Goal: Task Accomplishment & Management: Manage account settings

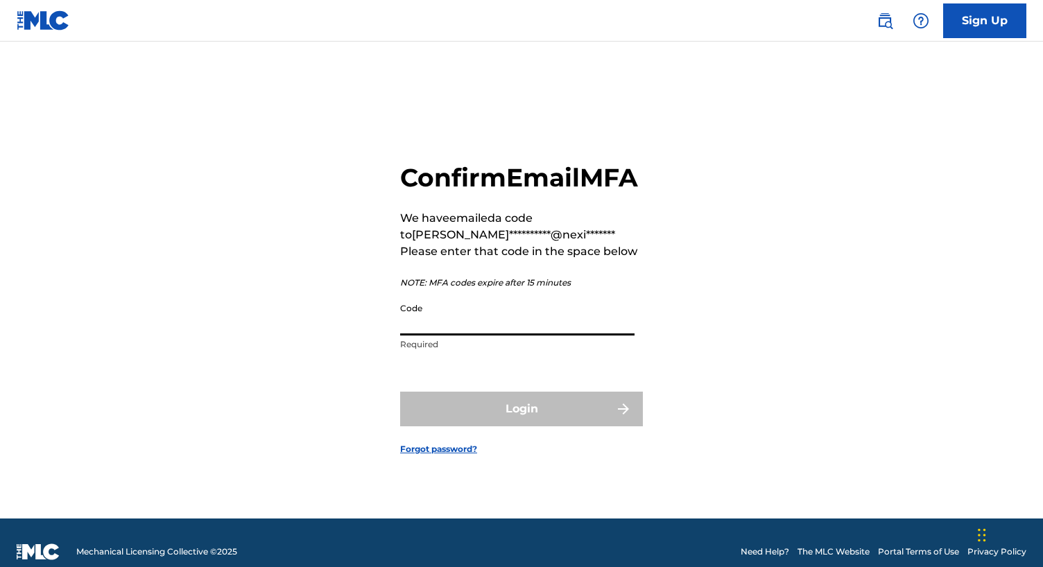
click at [447, 336] on input "Code" at bounding box center [517, 316] width 234 height 40
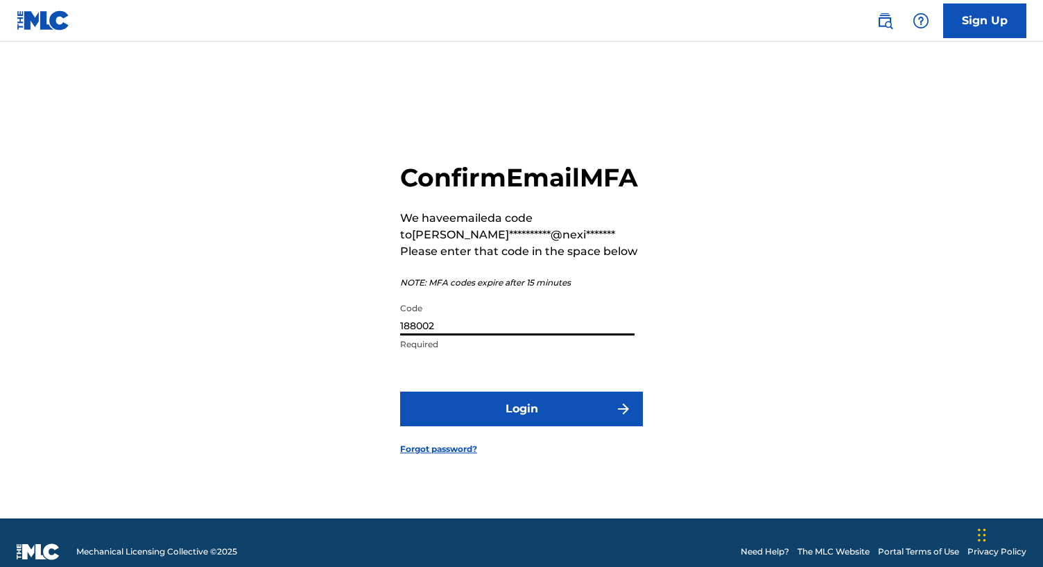
type input "188002"
click at [555, 422] on button "Login" at bounding box center [521, 409] width 243 height 35
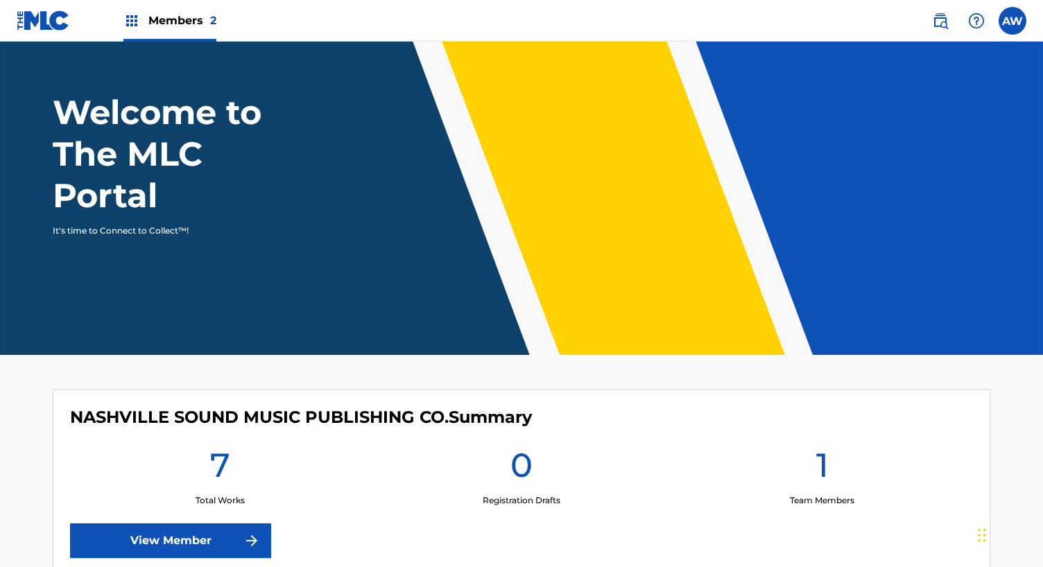
scroll to position [94, 0]
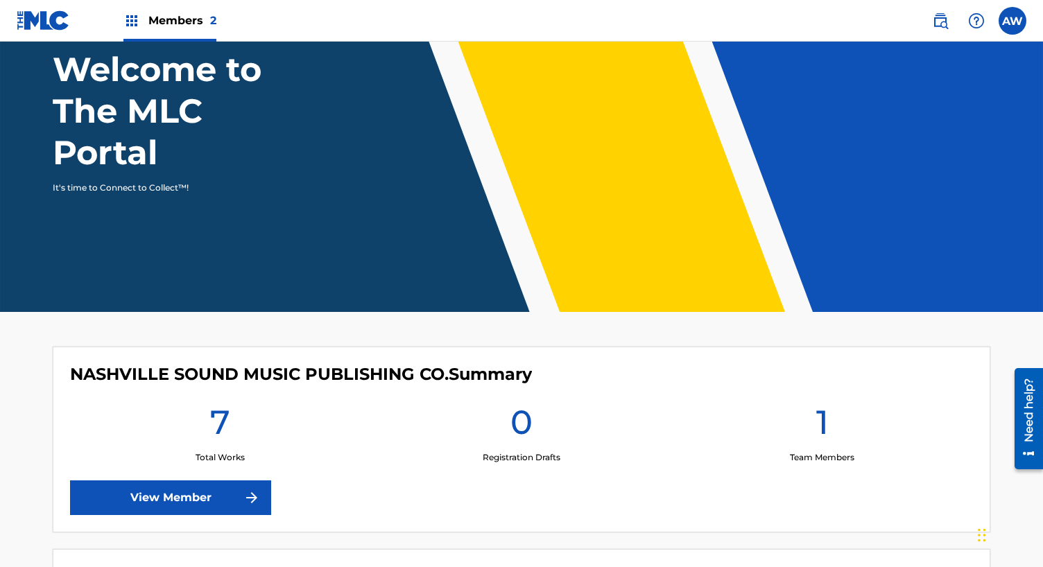
click at [173, 503] on link "View Member" at bounding box center [170, 497] width 201 height 35
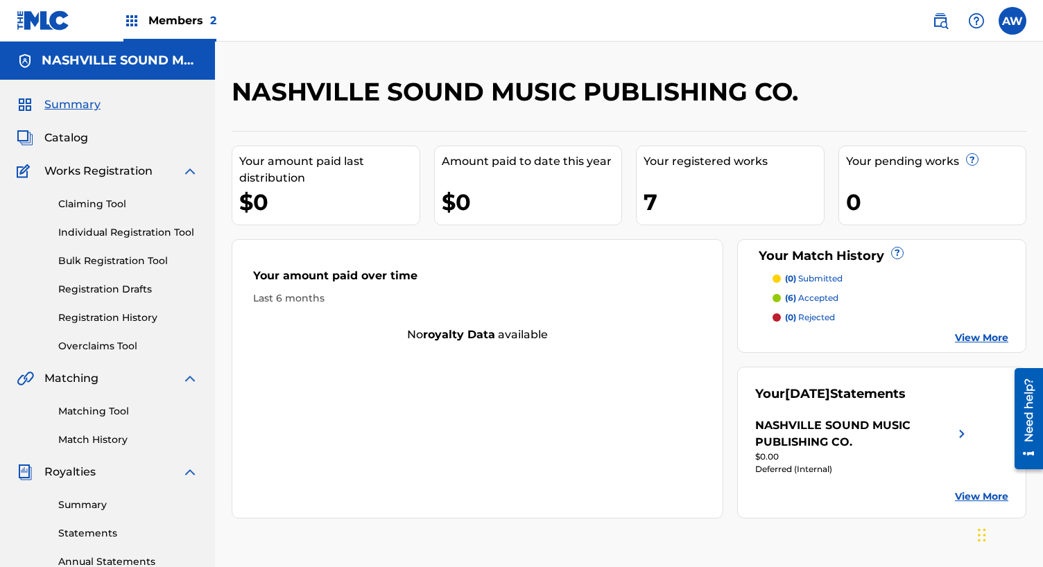
click at [92, 506] on link "Summary" at bounding box center [128, 505] width 140 height 15
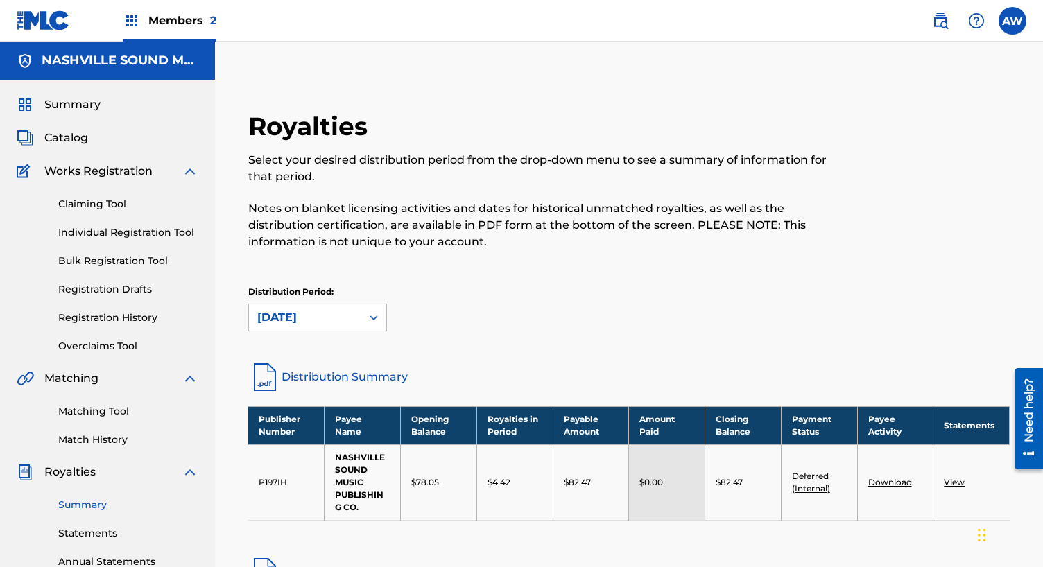
click at [1014, 17] on label at bounding box center [1012, 21] width 28 height 28
click at [1012, 21] on input "AW [PERSON_NAME] [EMAIL_ADDRESS][DOMAIN_NAME] Notification Preferences Profile …" at bounding box center [1012, 21] width 0 height 0
click at [866, 196] on p "Log out" at bounding box center [878, 196] width 33 height 12
click at [1012, 21] on input "AW [PERSON_NAME] [EMAIL_ADDRESS][DOMAIN_NAME] Notification Preferences Profile …" at bounding box center [1012, 21] width 0 height 0
